Goal: Task Accomplishment & Management: Complete application form

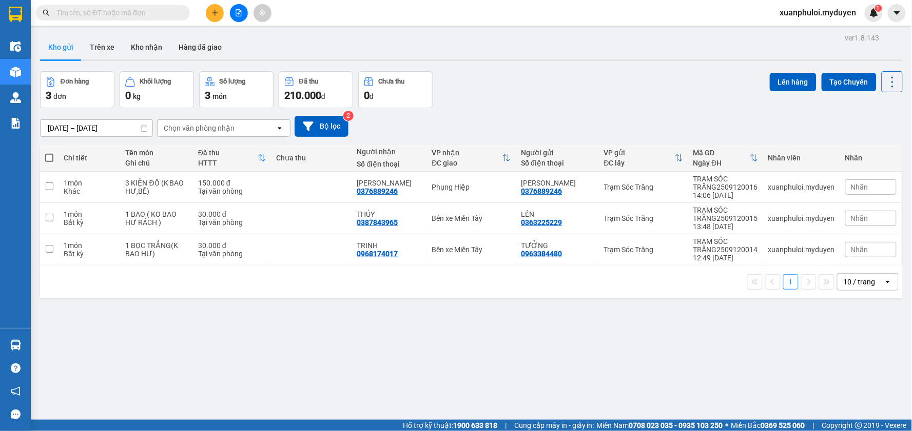
scroll to position [58, 0]
click at [52, 156] on span at bounding box center [49, 158] width 8 height 8
click at [49, 153] on input "checkbox" at bounding box center [49, 153] width 0 height 0
checkbox input "true"
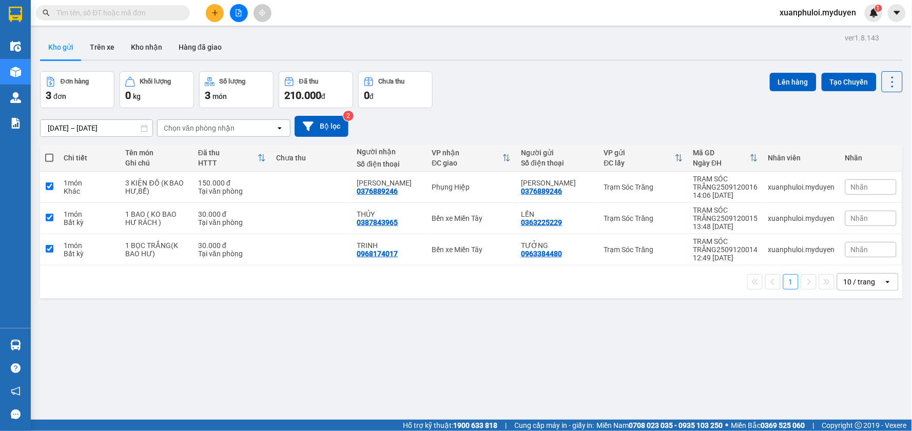
checkbox input "true"
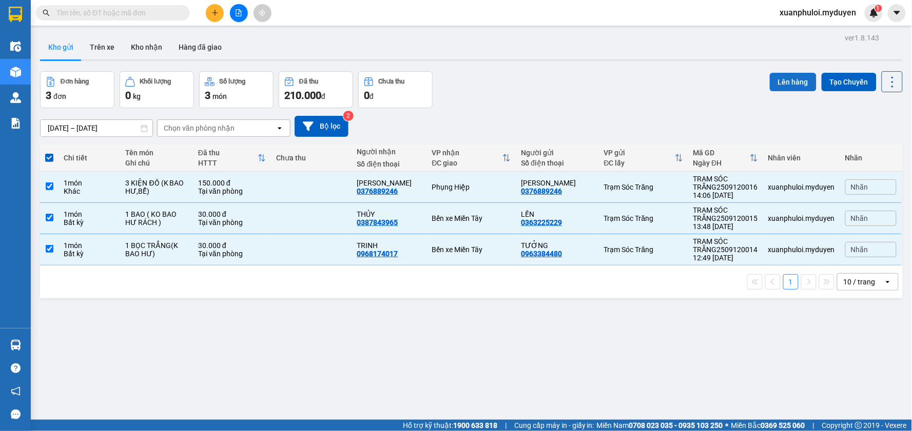
click at [792, 77] on button "Lên hàng" at bounding box center [793, 82] width 47 height 18
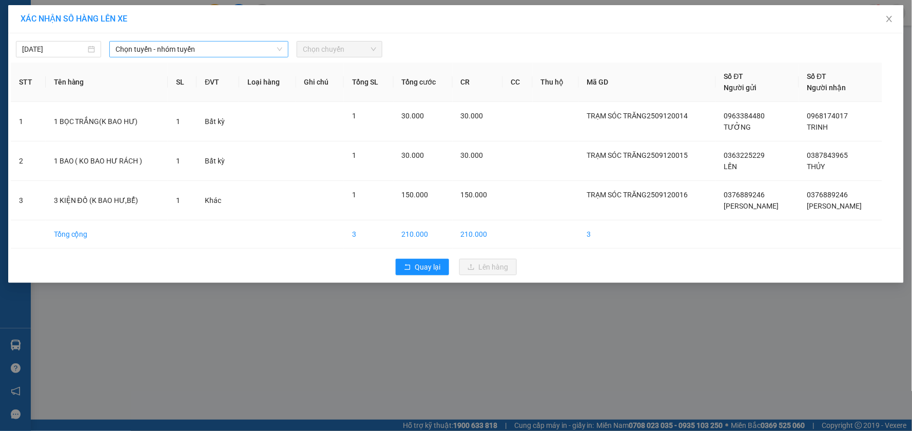
click at [168, 48] on span "Chọn tuyến - nhóm tuyến" at bounding box center [198, 49] width 167 height 15
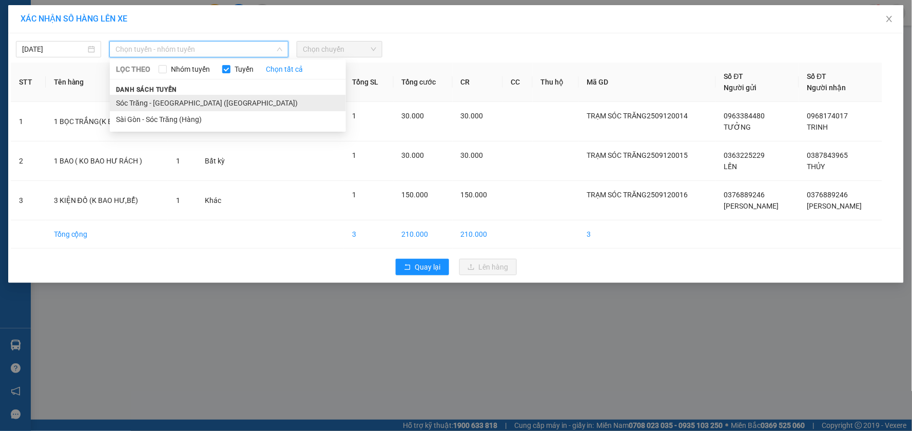
click at [170, 98] on li "Sóc Trăng - [GEOGRAPHIC_DATA] ([GEOGRAPHIC_DATA])" at bounding box center [228, 103] width 236 height 16
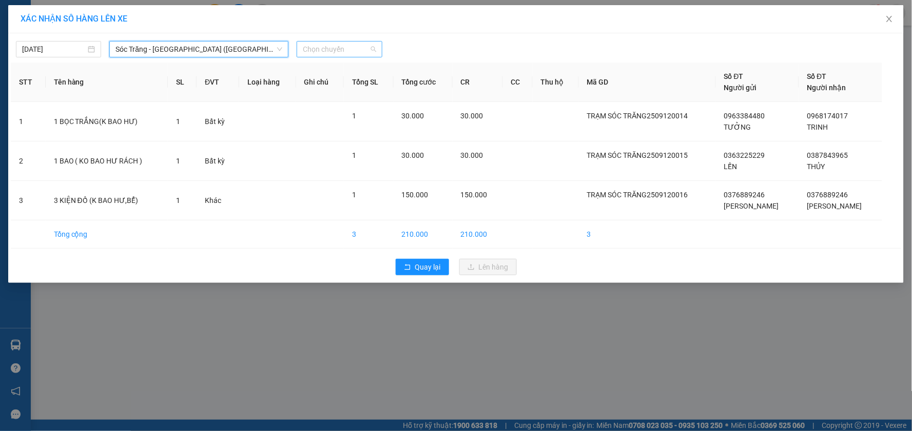
click at [333, 48] on span "Chọn chuyến" at bounding box center [339, 49] width 73 height 15
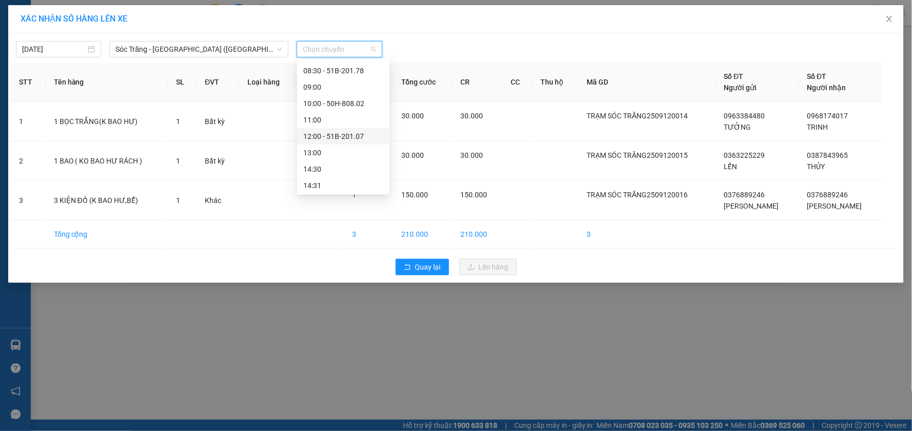
scroll to position [171, 0]
click at [326, 111] on div "14:30" at bounding box center [343, 112] width 80 height 11
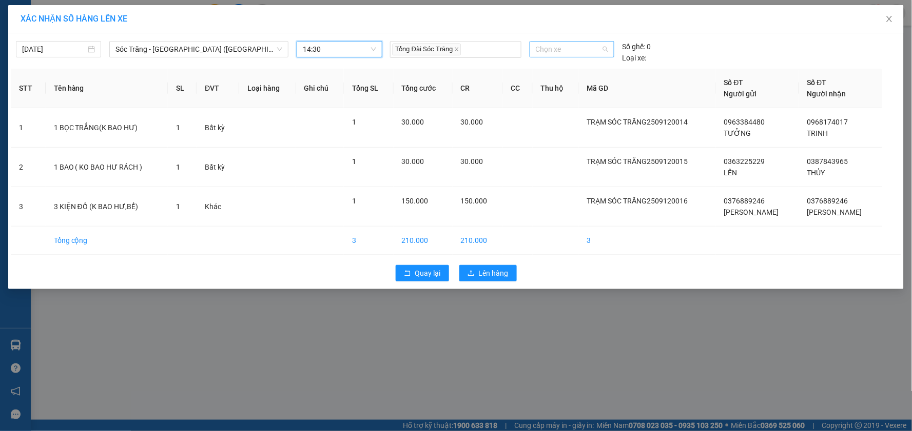
click at [561, 46] on span "Chọn xe" at bounding box center [572, 49] width 72 height 15
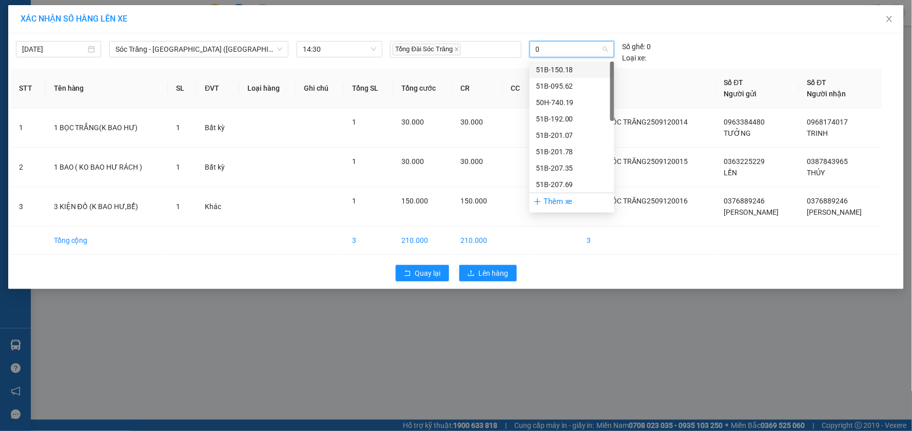
type input "01"
click at [566, 136] on div "50H-666.01" at bounding box center [572, 135] width 72 height 11
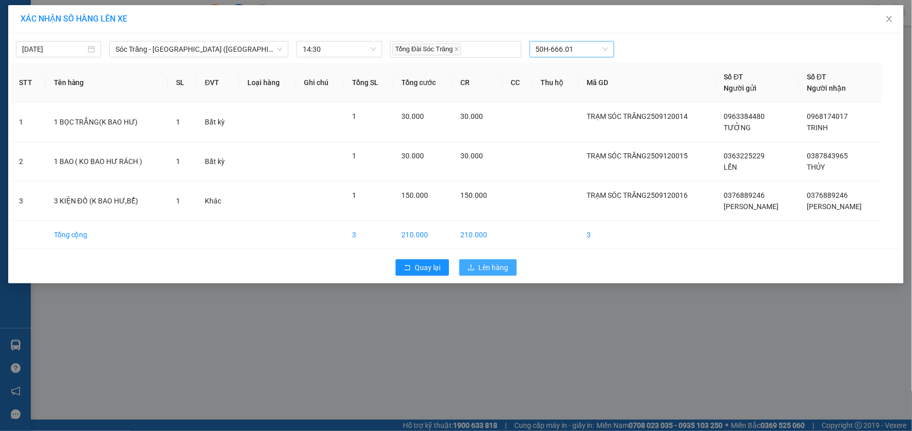
click at [495, 268] on span "Lên hàng" at bounding box center [494, 267] width 30 height 11
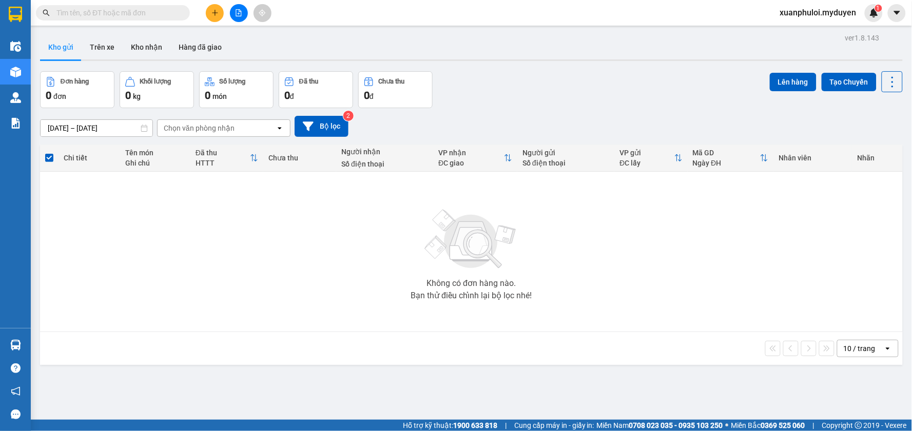
click at [213, 12] on icon "plus" at bounding box center [214, 12] width 7 height 7
click at [243, 43] on div "Tạo đơn hàng" at bounding box center [255, 38] width 45 height 11
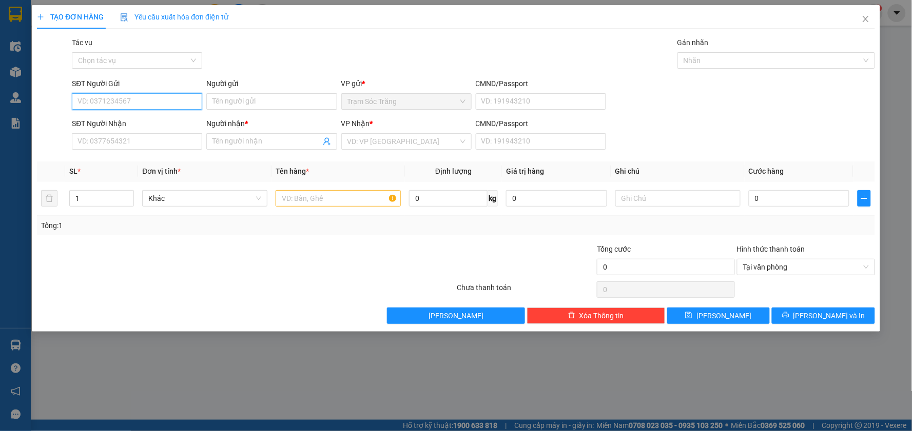
click at [132, 99] on input "SĐT Người Gửi" at bounding box center [137, 101] width 130 height 16
type input "0965765540"
click at [141, 122] on div "0965765540 - LÂM" at bounding box center [137, 121] width 118 height 11
type input "LÂM"
type input "0392717567"
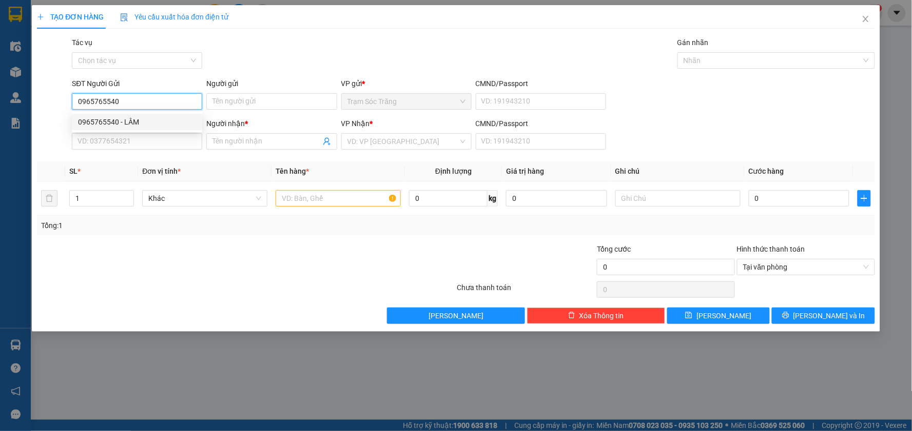
type input "C HIỀN"
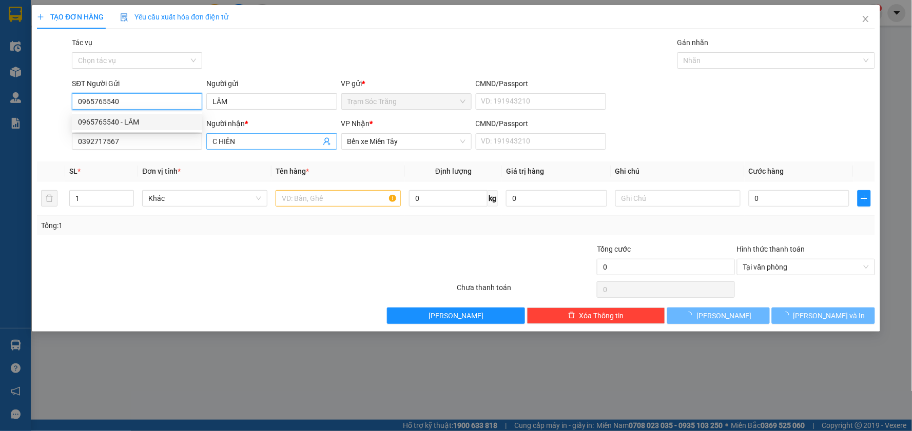
type input "80.000"
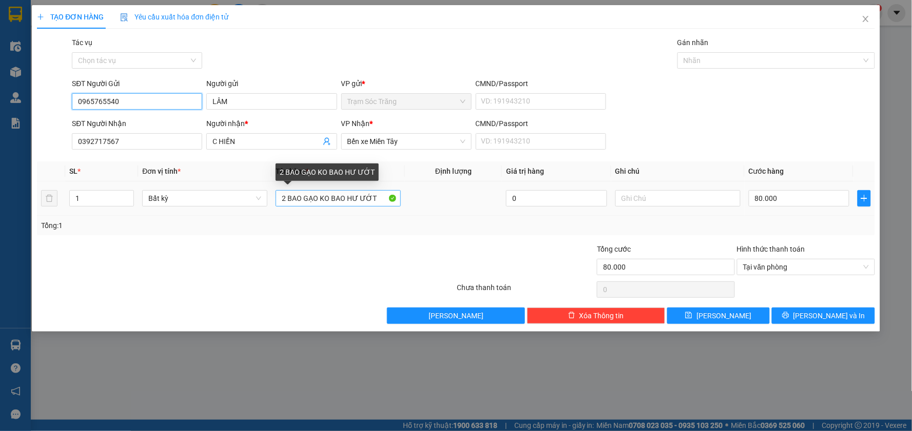
type input "0965765540"
click at [287, 199] on input "2 BAO GẠO KO BAO HƯ ƯỚT" at bounding box center [338, 198] width 125 height 16
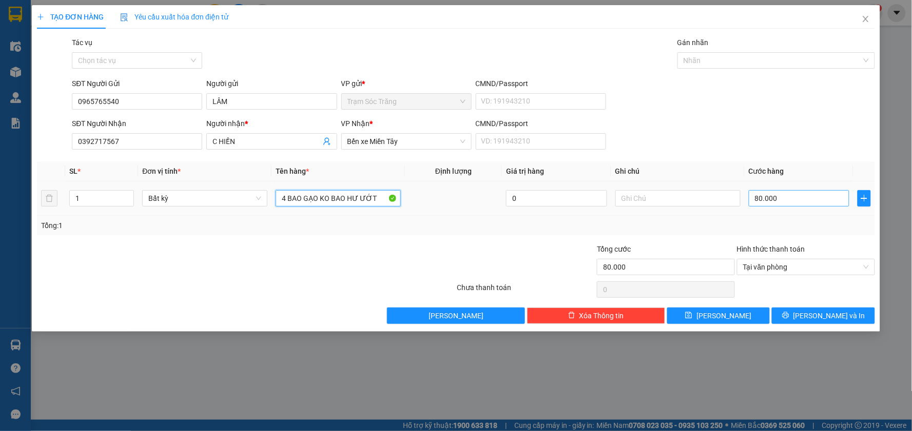
type input "4 BAO GẠO KO BAO HƯ ƯỚT"
click at [788, 196] on input "80.000" at bounding box center [799, 198] width 101 height 16
type input "1"
type input "15"
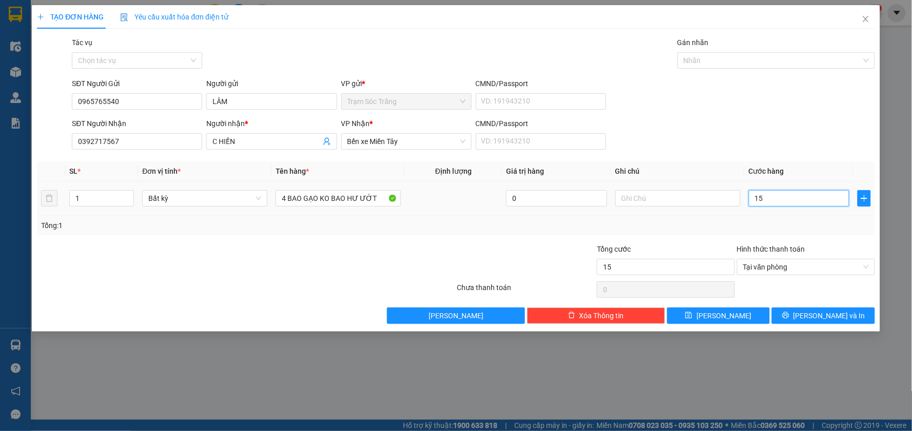
type input "150"
type input "1.500"
type input "15.000"
type input "150.000"
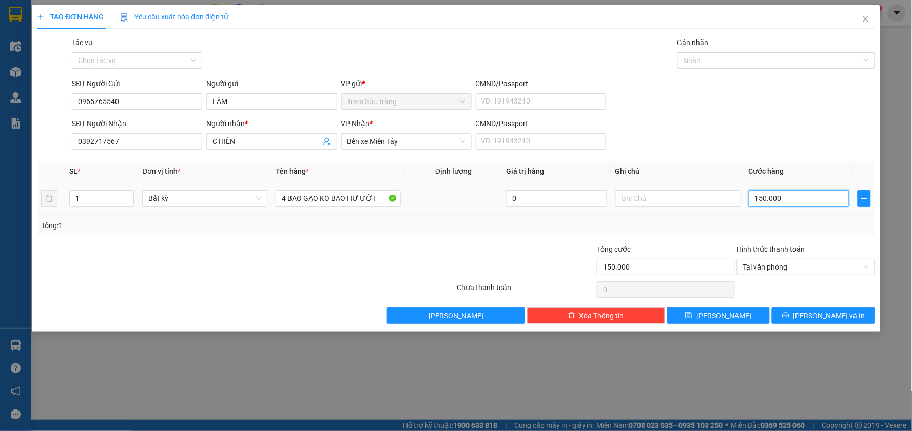
type input "15.000"
type input "1.500"
type input "150"
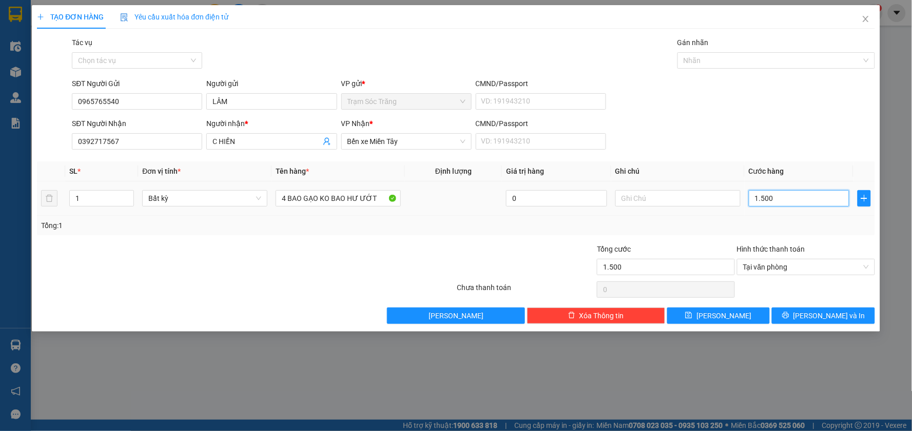
type input "150"
type input "15"
type input "1"
type input "16"
type input "160"
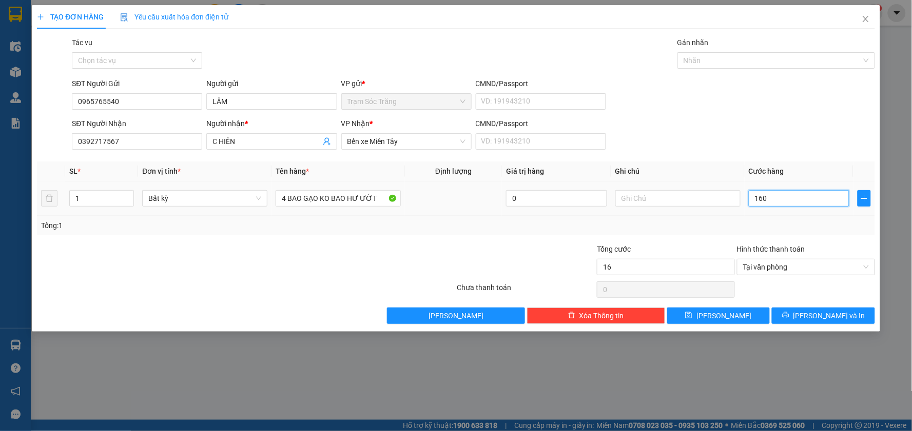
type input "160"
type input "1.600"
type input "16.000"
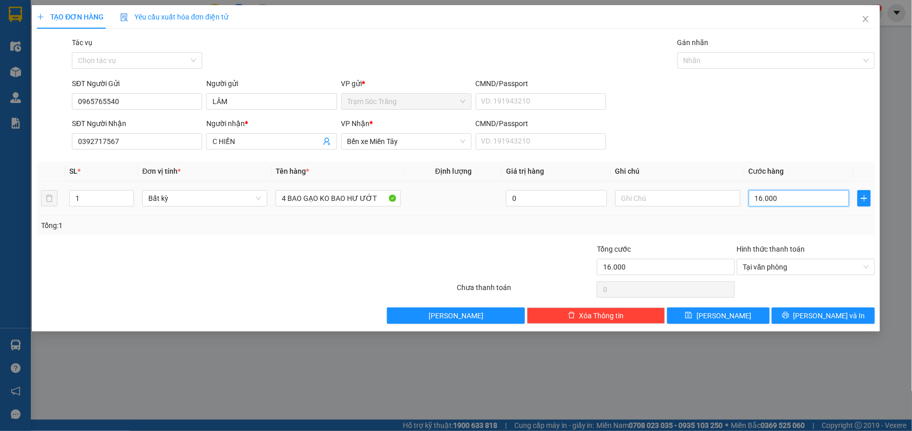
type input "160.000"
click at [838, 314] on span "[PERSON_NAME] và In" at bounding box center [829, 315] width 72 height 11
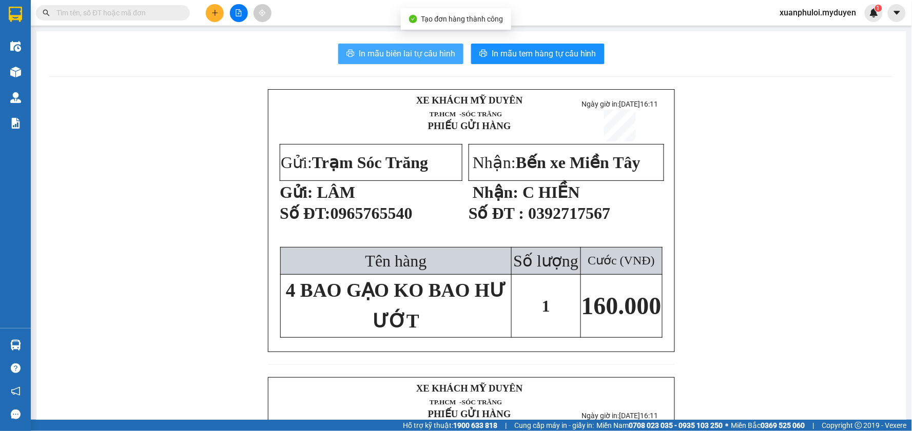
click at [425, 51] on span "In mẫu biên lai tự cấu hình" at bounding box center [407, 53] width 96 height 13
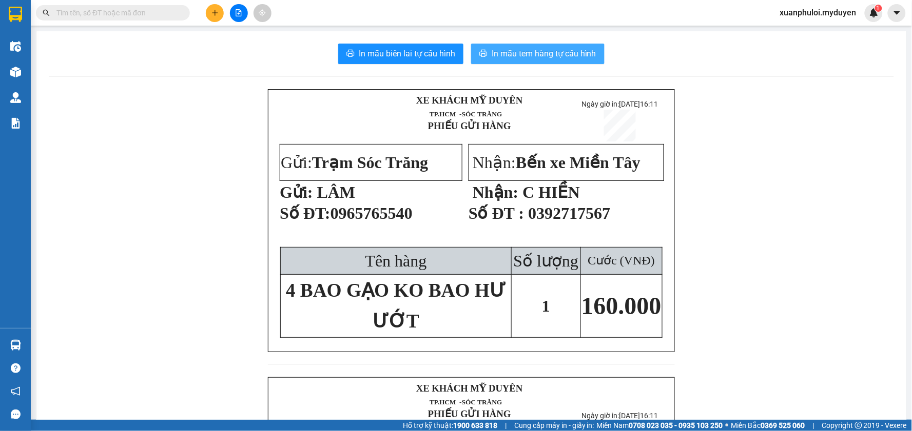
click at [523, 54] on span "In mẫu tem hàng tự cấu hình" at bounding box center [543, 53] width 105 height 13
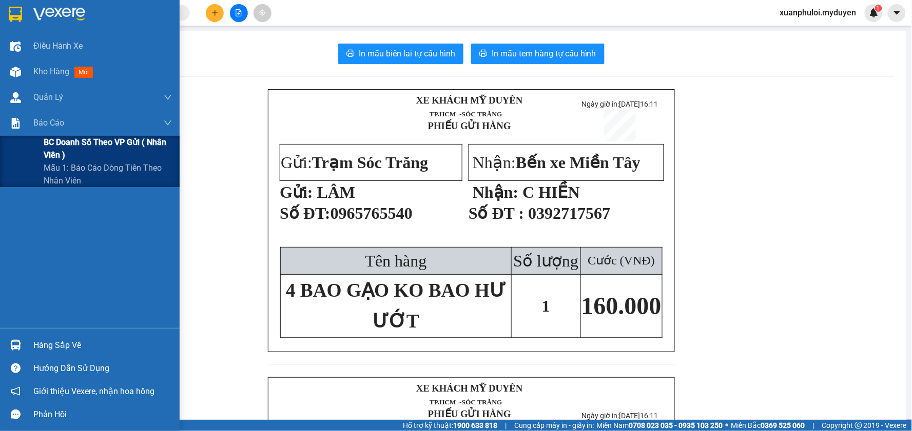
click at [67, 150] on span "BC doanh số theo VP gửi ( nhân viên )" at bounding box center [108, 149] width 128 height 26
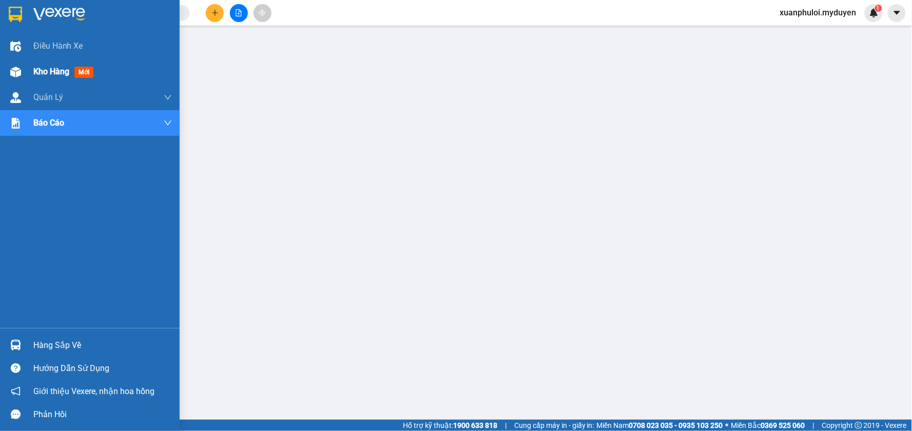
click at [29, 71] on div "Kho hàng mới" at bounding box center [90, 72] width 180 height 26
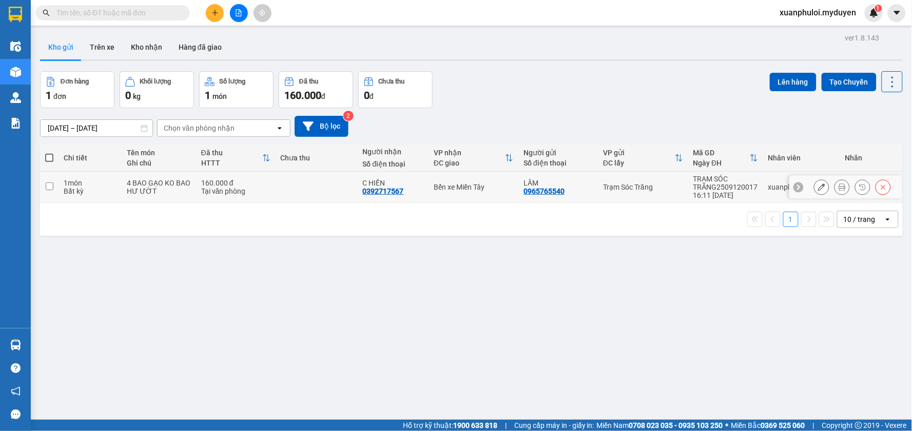
click at [51, 187] on input "checkbox" at bounding box center [50, 187] width 8 height 8
checkbox input "true"
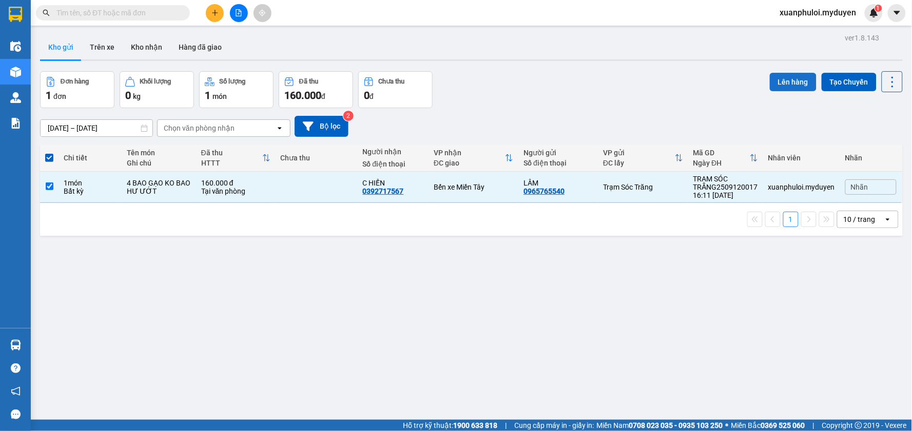
click at [779, 77] on button "Lên hàng" at bounding box center [793, 82] width 47 height 18
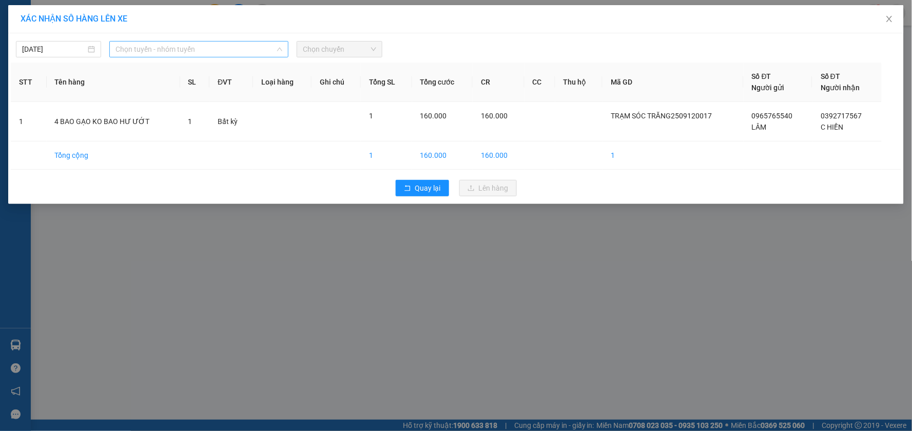
click at [177, 46] on span "Chọn tuyến - nhóm tuyến" at bounding box center [198, 49] width 167 height 15
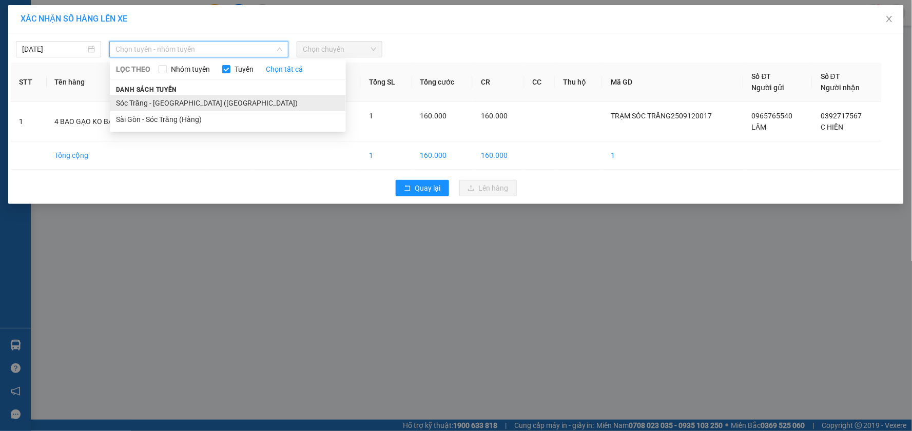
click at [167, 99] on li "Sóc Trăng - [GEOGRAPHIC_DATA] ([GEOGRAPHIC_DATA])" at bounding box center [228, 103] width 236 height 16
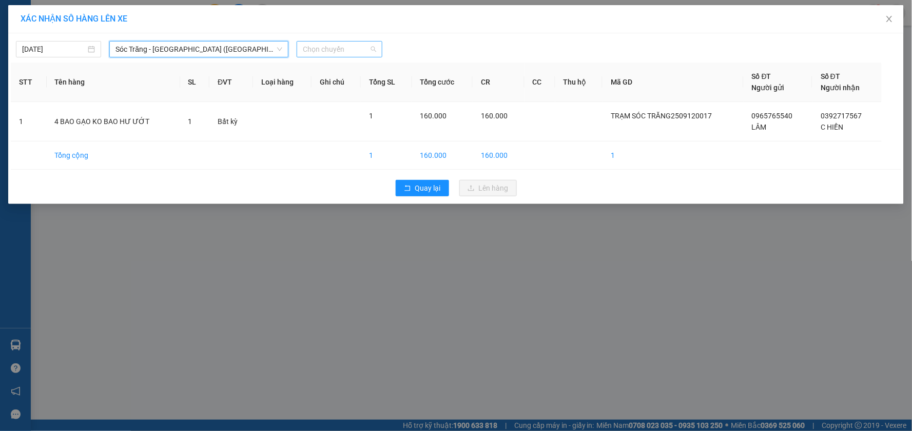
click at [326, 45] on span "Chọn chuyến" at bounding box center [339, 49] width 73 height 15
click at [331, 103] on div "16:30" at bounding box center [343, 104] width 80 height 11
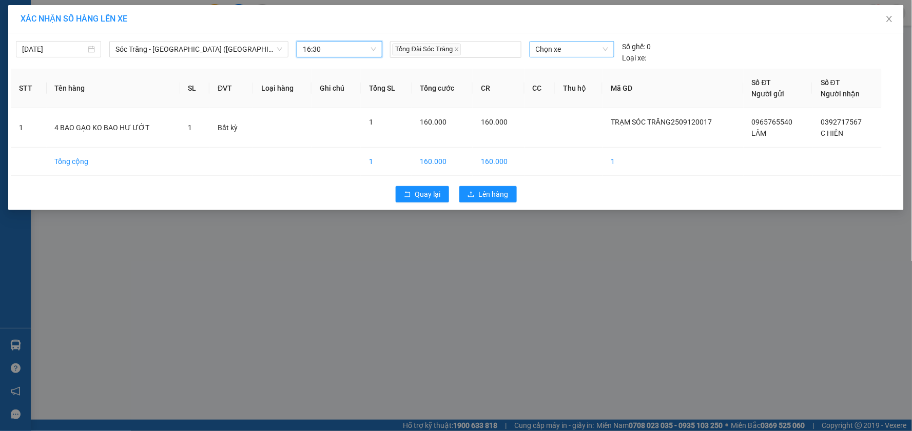
click at [580, 44] on span "Chọn xe" at bounding box center [572, 49] width 72 height 15
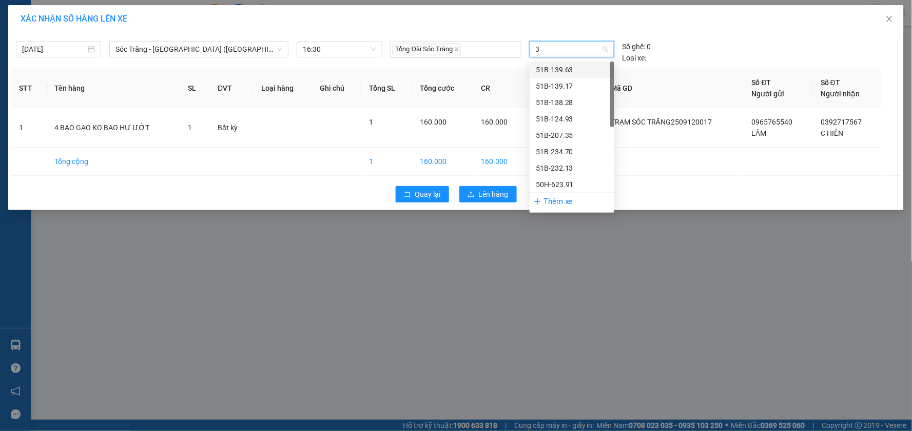
type input "31"
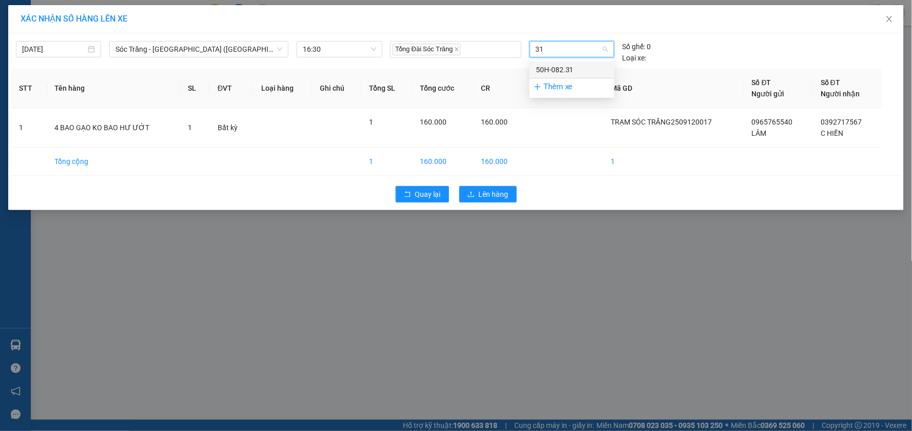
click at [582, 65] on div "50H-082.31" at bounding box center [572, 69] width 72 height 11
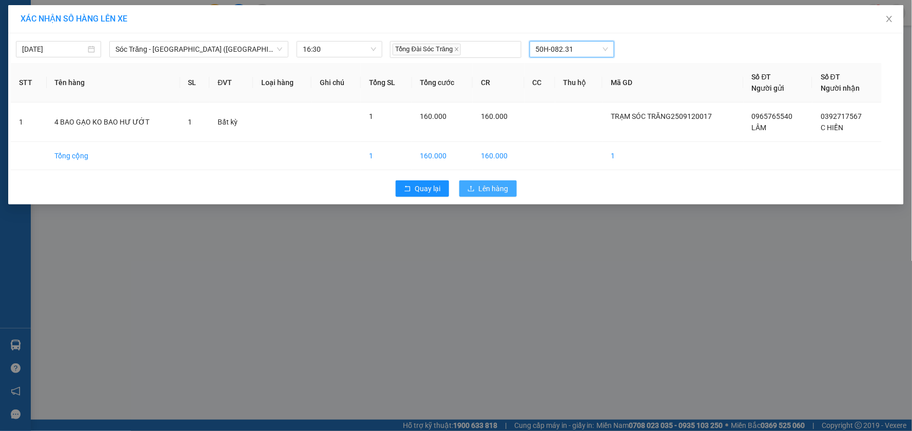
click at [498, 187] on span "Lên hàng" at bounding box center [494, 188] width 30 height 11
